Goal: Information Seeking & Learning: Learn about a topic

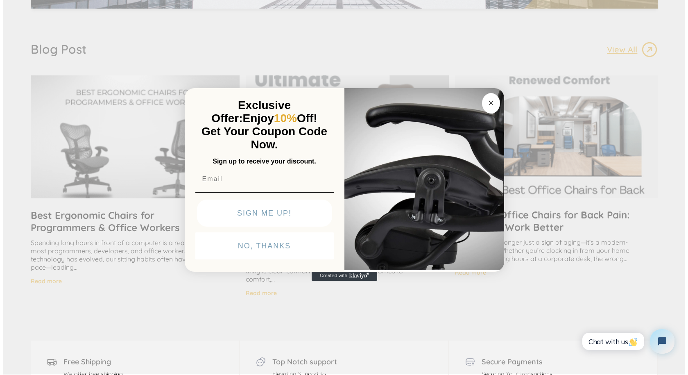
scroll to position [1557, 0]
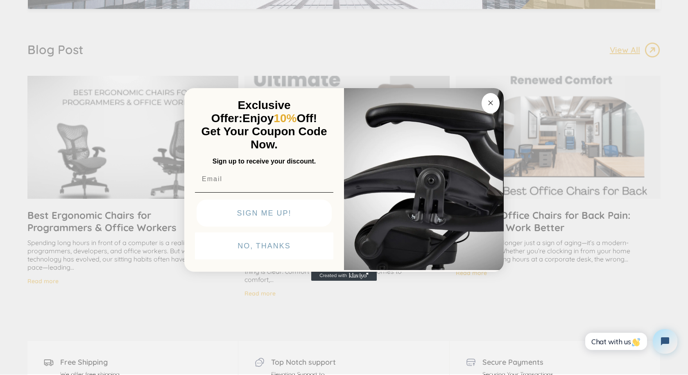
click at [504, 88] on div "Close dialog Exclusive Offer: Enjoy 10% Off! Get Your Coupon Code Now. Sign up …" at bounding box center [344, 186] width 688 height 375
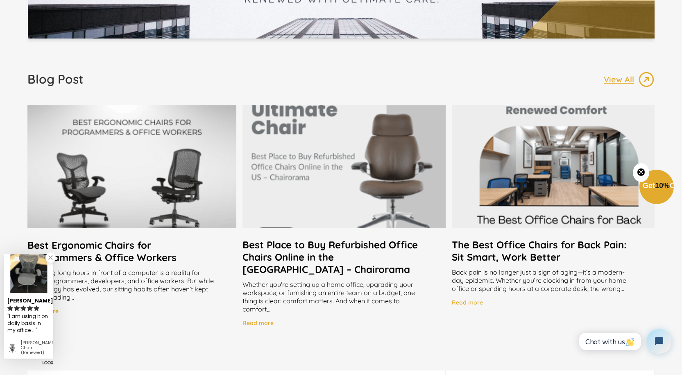
scroll to position [1557, 0]
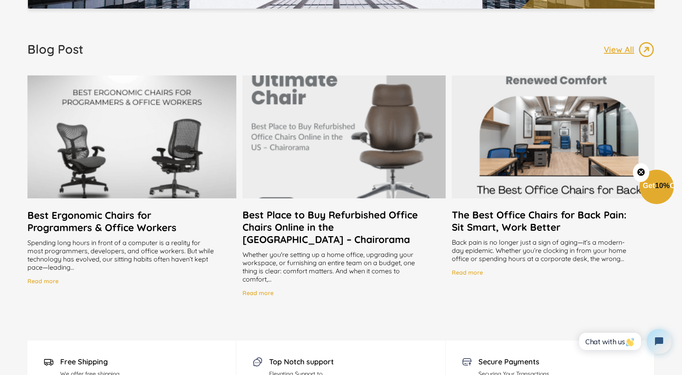
click at [389, 218] on h2 "Best Place to Buy Refurbished Office Chairs Online in the [GEOGRAPHIC_DATA] – C…" at bounding box center [344, 227] width 203 height 37
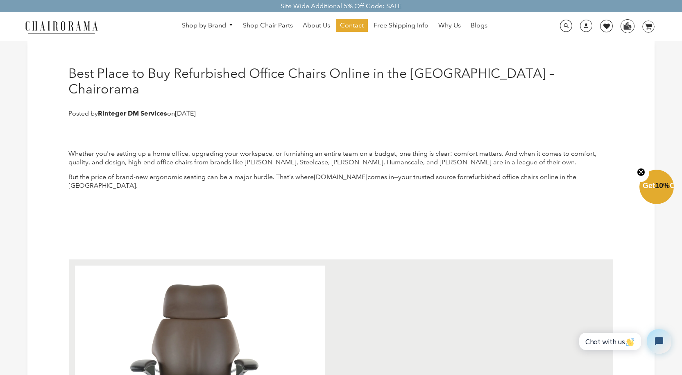
click at [636, 178] on button "Close teaser" at bounding box center [641, 172] width 16 height 19
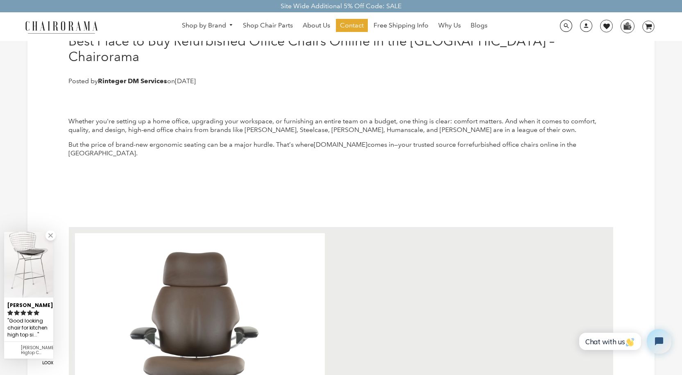
scroll to position [41, 0]
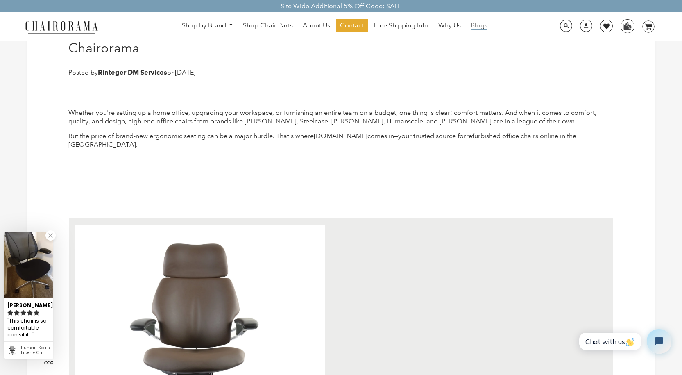
click at [477, 23] on span "Blogs" at bounding box center [479, 25] width 17 height 9
